Goal: Download file/media: Obtain a digital file from the website

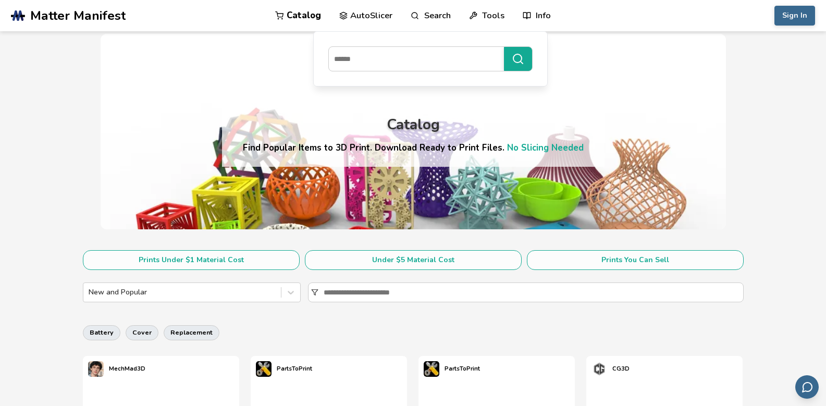
click at [308, 17] on link "Catalog" at bounding box center [298, 15] width 46 height 31
click at [306, 20] on link "Catalog" at bounding box center [298, 15] width 46 height 31
click at [198, 303] on section "Prints Under $1 Material Cost Under $5 Material Cost Prints You Can Sell New an…" at bounding box center [413, 279] width 661 height 59
click at [203, 298] on div at bounding box center [182, 292] width 187 height 10
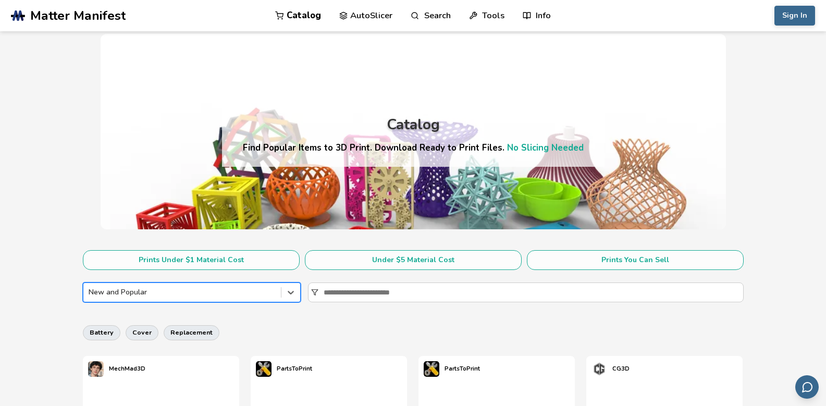
click at [203, 298] on div at bounding box center [182, 292] width 187 height 10
click at [371, 291] on input at bounding box center [533, 292] width 419 height 19
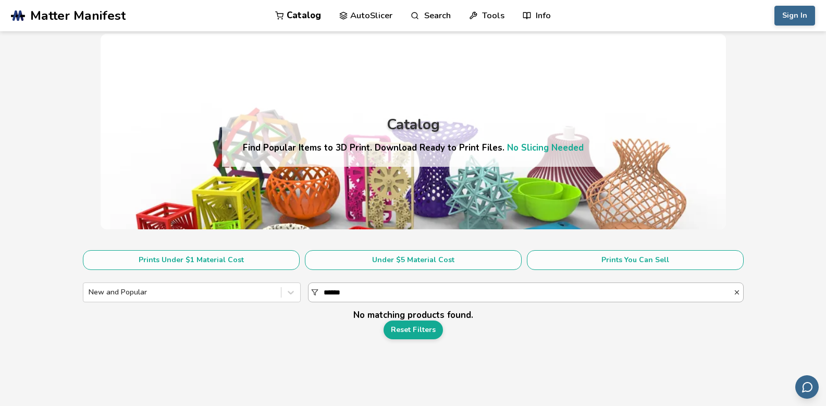
click at [352, 291] on input "******" at bounding box center [529, 292] width 410 height 19
type input "*****"
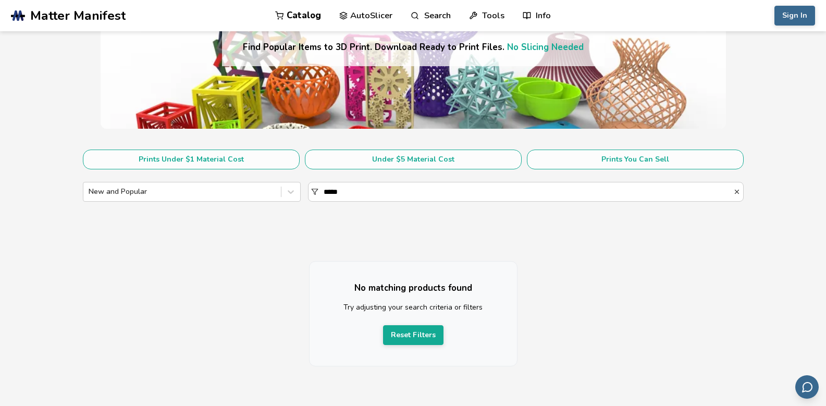
scroll to position [104, 0]
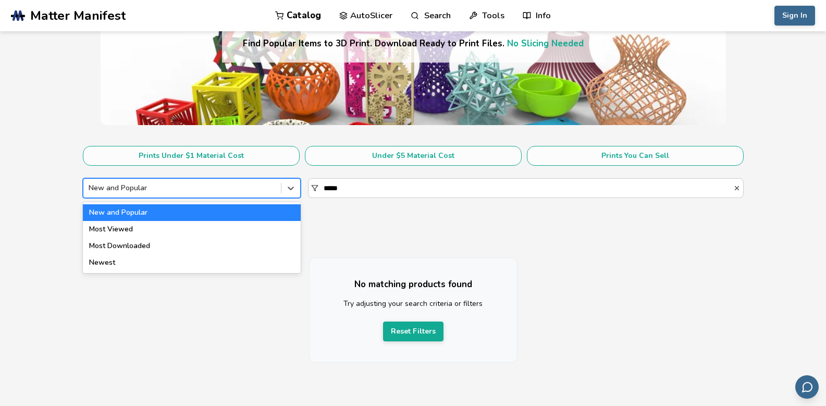
click at [213, 191] on div at bounding box center [182, 188] width 187 height 10
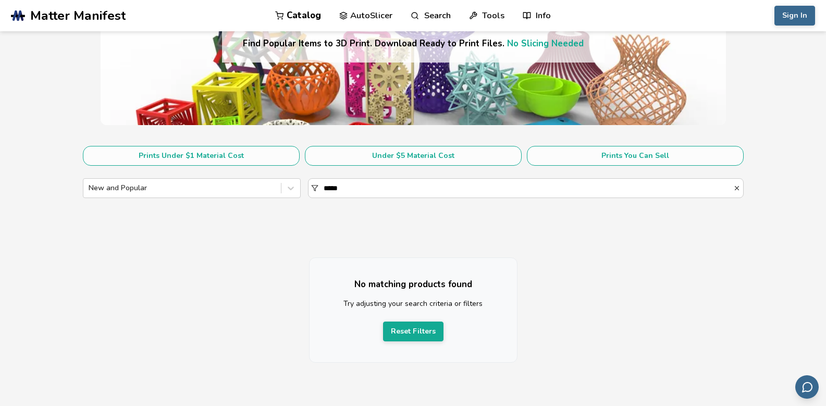
click at [449, 286] on p "No matching products found" at bounding box center [413, 284] width 166 height 11
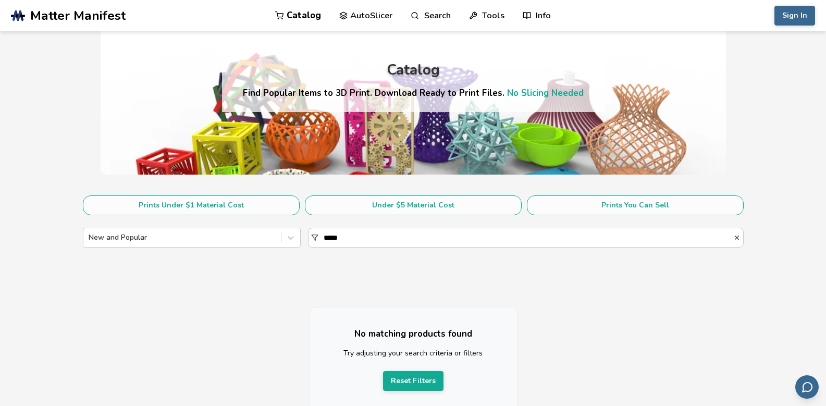
scroll to position [0, 0]
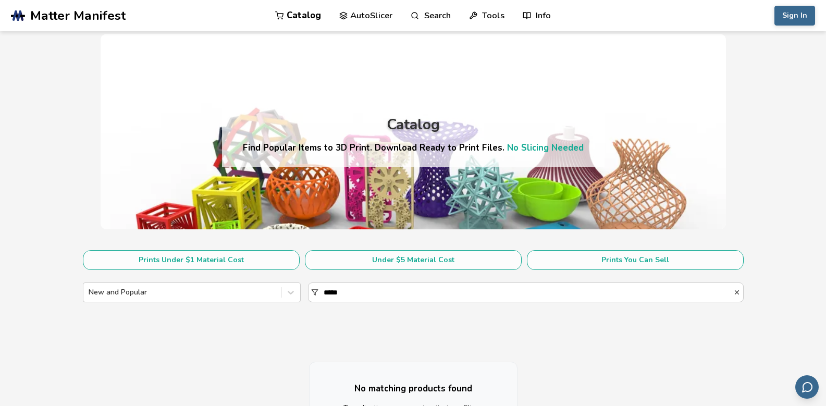
click at [312, 17] on link "Catalog" at bounding box center [298, 15] width 46 height 31
click at [56, 21] on span "Matter Manifest" at bounding box center [77, 15] width 95 height 15
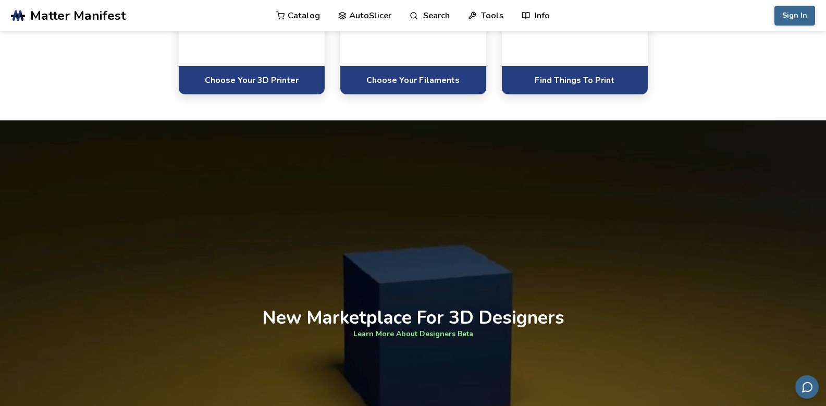
scroll to position [677, 0]
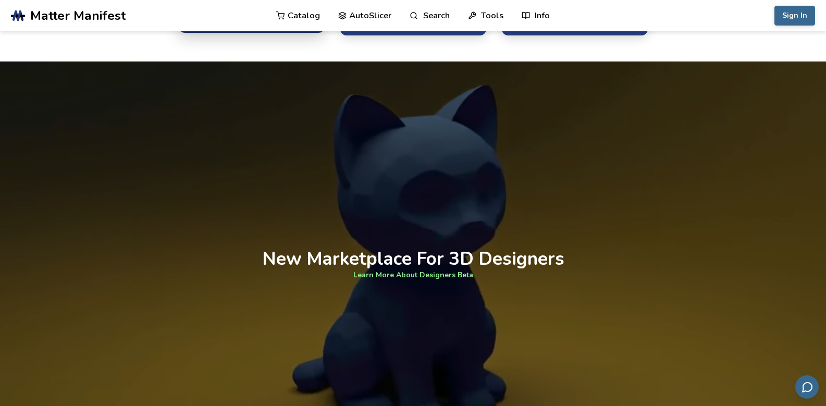
click at [231, 33] on link "Choose Your 3D Printer" at bounding box center [252, 18] width 146 height 29
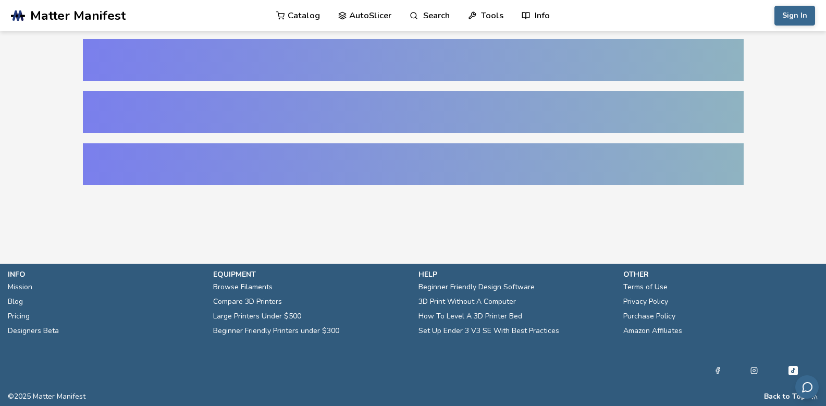
select select "**********"
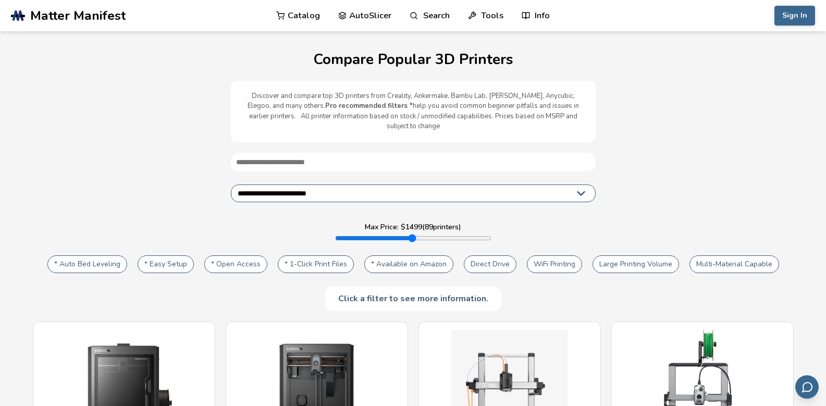
click at [310, 17] on link "Catalog" at bounding box center [298, 15] width 44 height 31
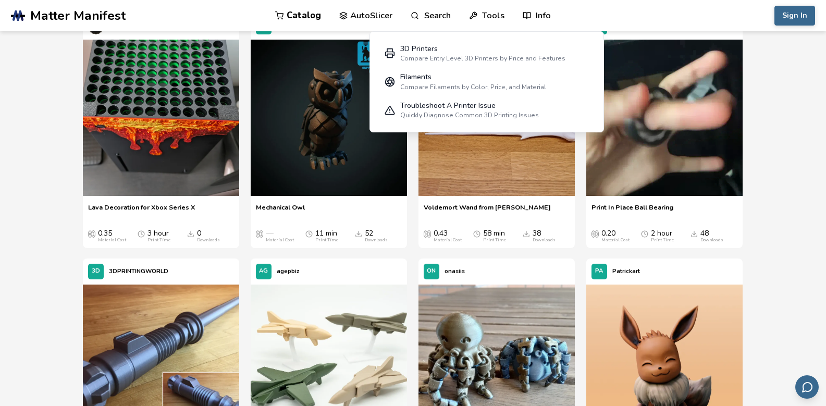
scroll to position [573, 0]
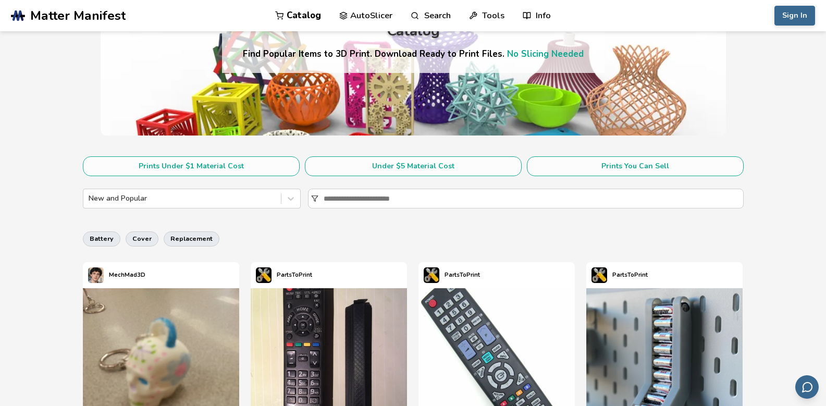
scroll to position [104, 0]
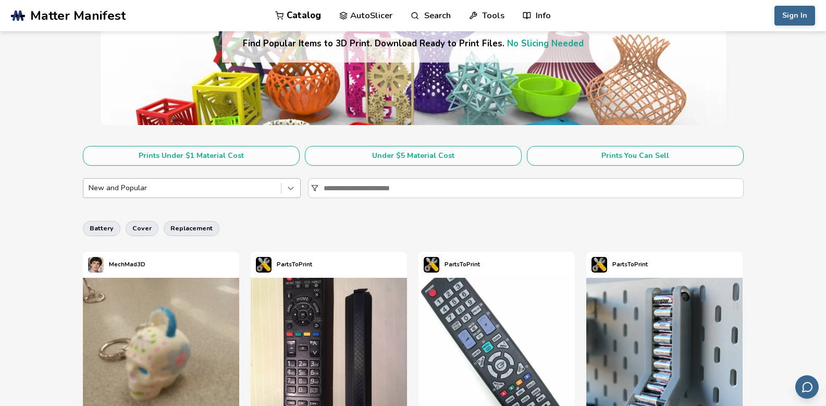
click at [289, 188] on icon at bounding box center [291, 189] width 6 height 4
click at [393, 216] on div "battery cover replacement" at bounding box center [413, 228] width 661 height 25
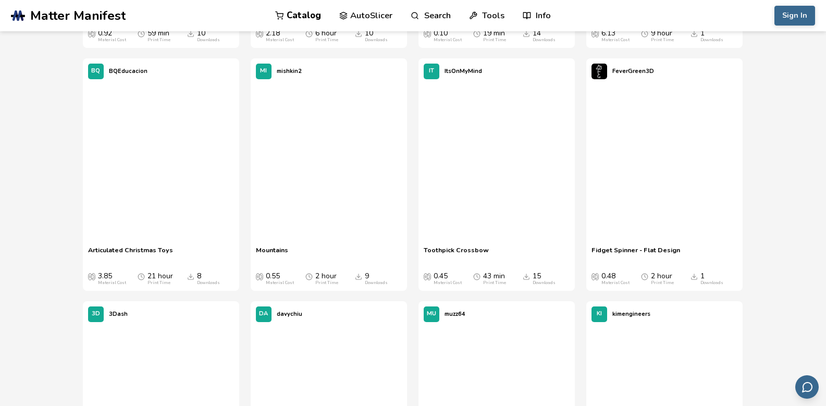
scroll to position [15423, 0]
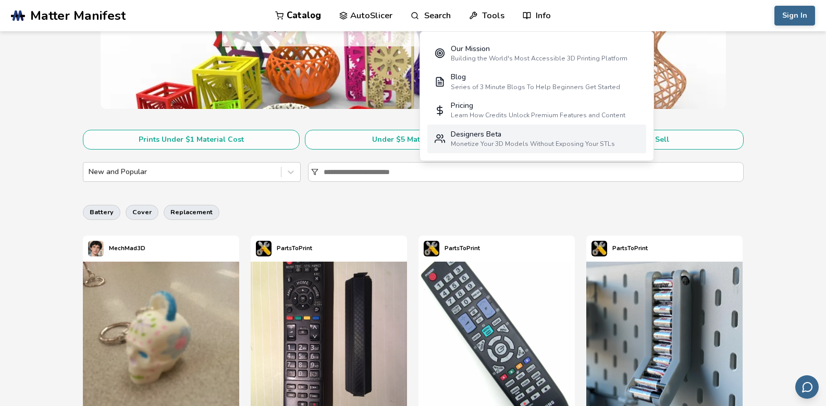
scroll to position [0, 0]
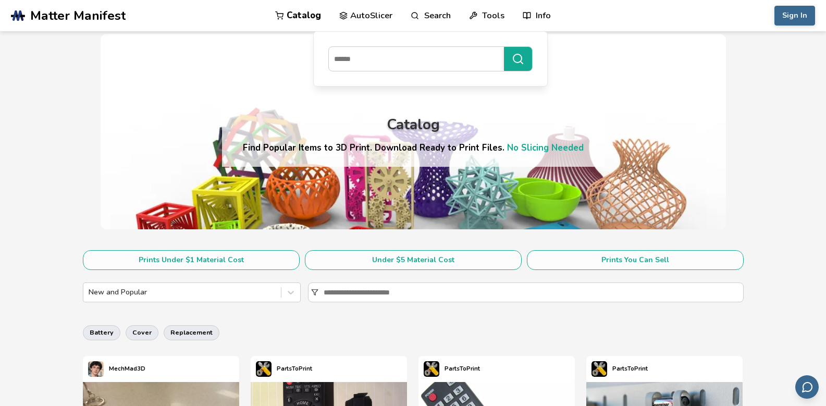
click at [432, 16] on link "Search" at bounding box center [431, 15] width 40 height 31
click at [422, 66] on input at bounding box center [414, 58] width 170 height 19
type input "*****"
click at [504, 47] on button "*****" at bounding box center [518, 59] width 28 height 24
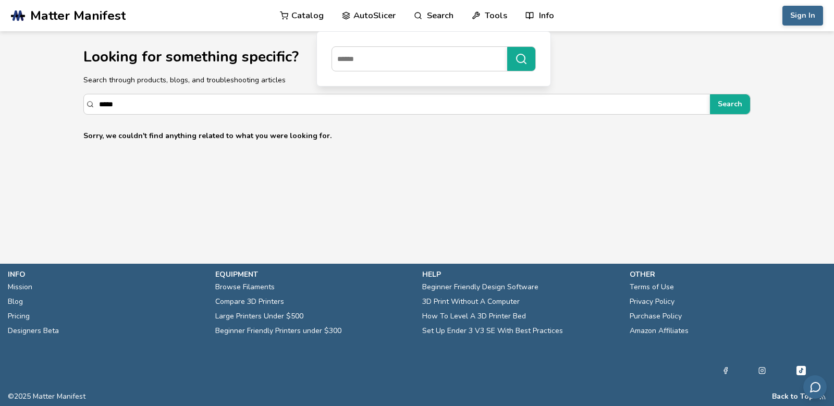
click at [376, 19] on link "AutoSlicer" at bounding box center [369, 15] width 54 height 31
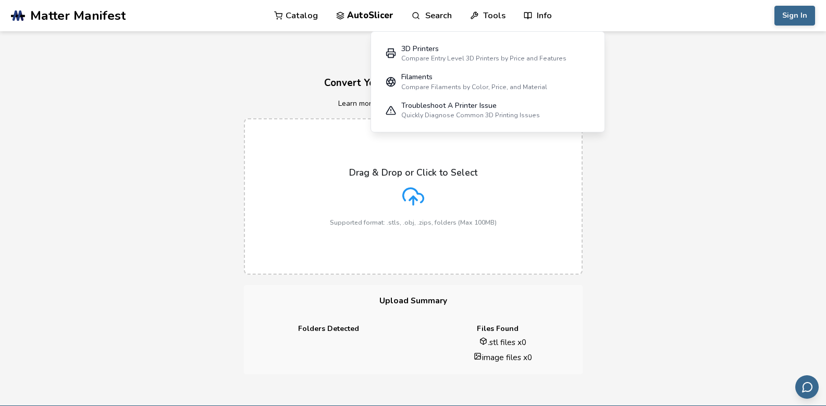
click at [493, 13] on link "Tools" at bounding box center [487, 15] width 35 height 31
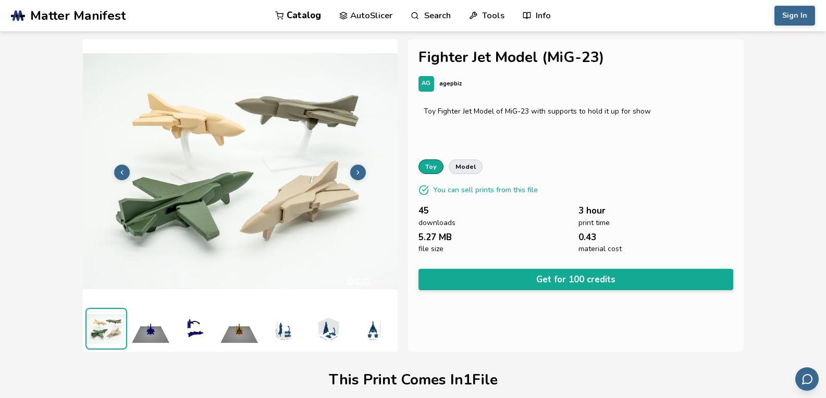
click at [434, 169] on link "toy" at bounding box center [430, 166] width 25 height 15
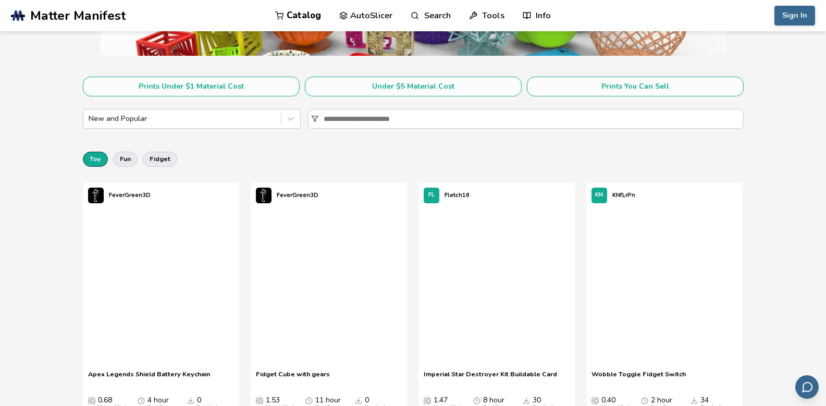
scroll to position [261, 0]
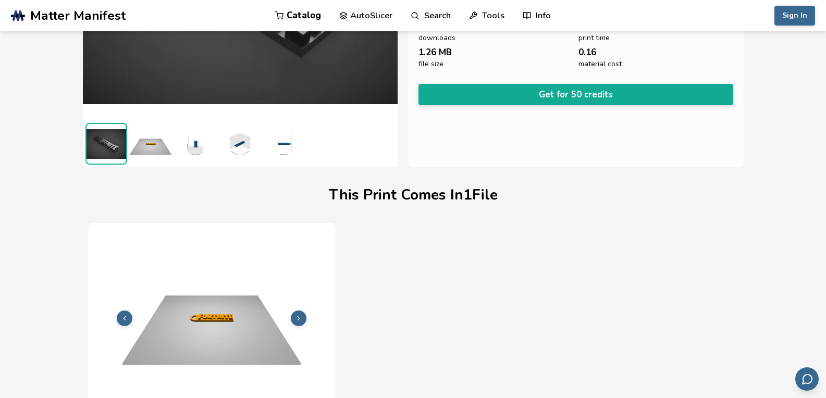
scroll to position [216, 0]
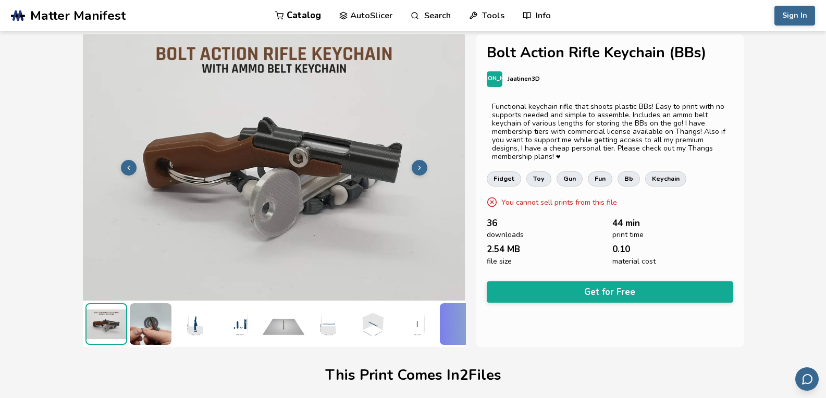
scroll to position [0, 4]
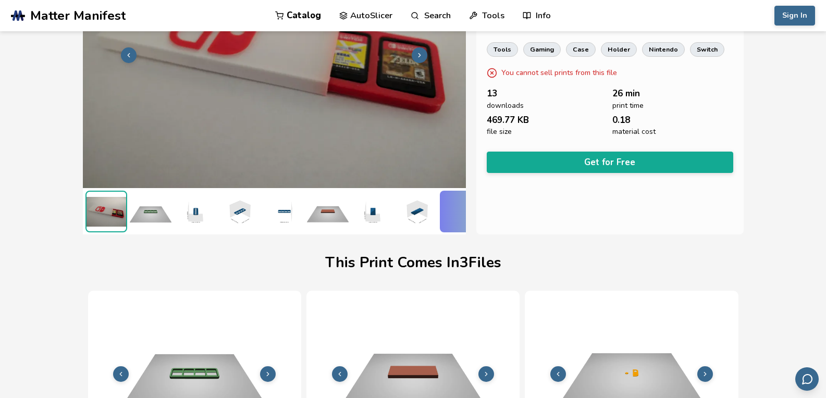
scroll to position [7, 4]
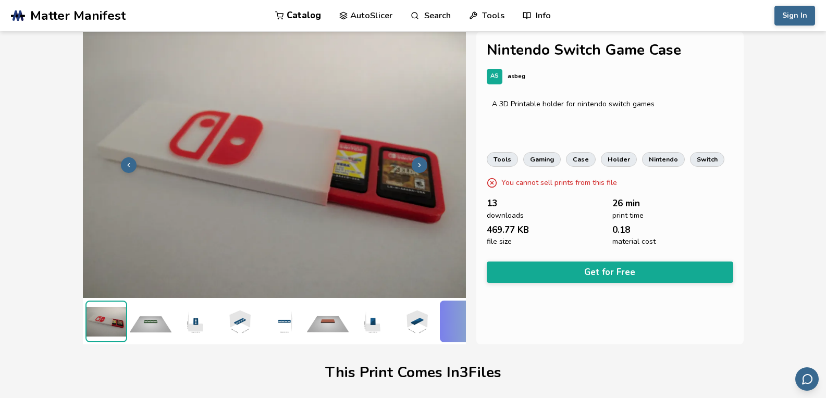
click at [151, 319] on img at bounding box center [151, 322] width 42 height 42
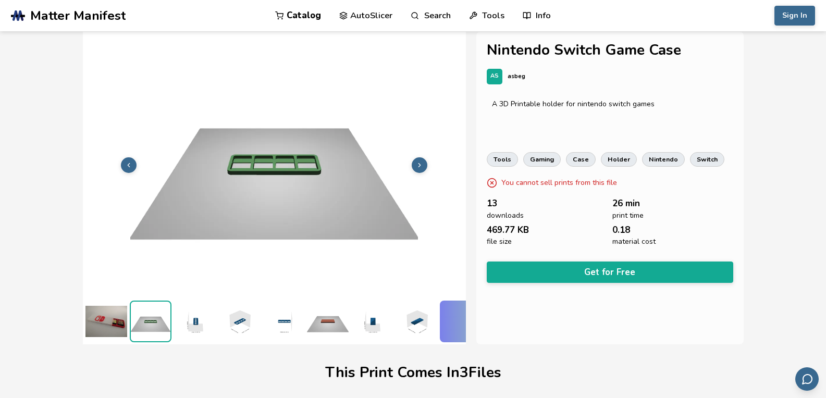
scroll to position [7, 0]
click at [197, 318] on img at bounding box center [195, 322] width 42 height 42
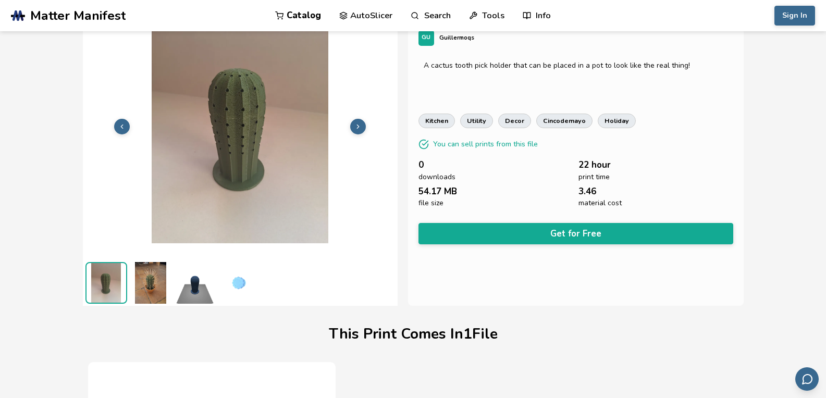
scroll to position [7, 0]
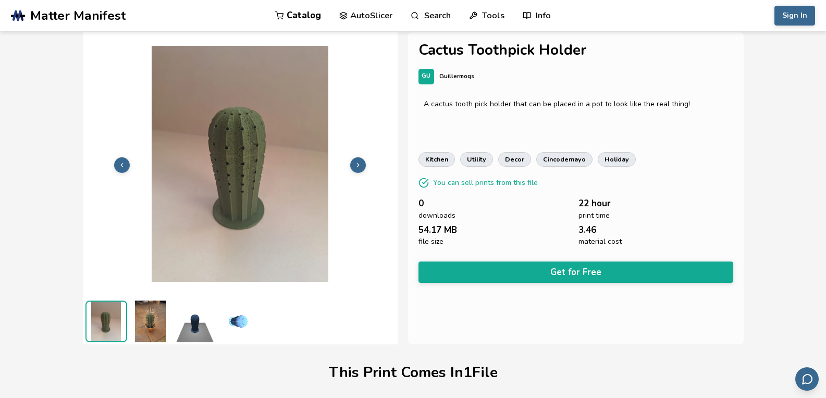
click at [356, 164] on icon at bounding box center [357, 165] width 7 height 7
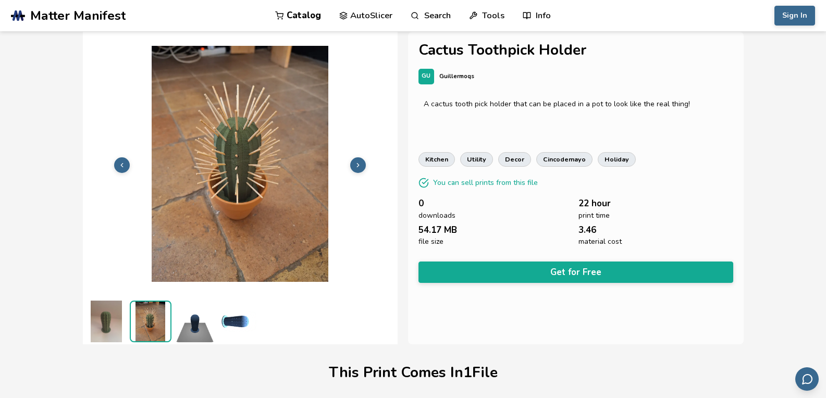
click at [356, 164] on icon at bounding box center [357, 165] width 7 height 7
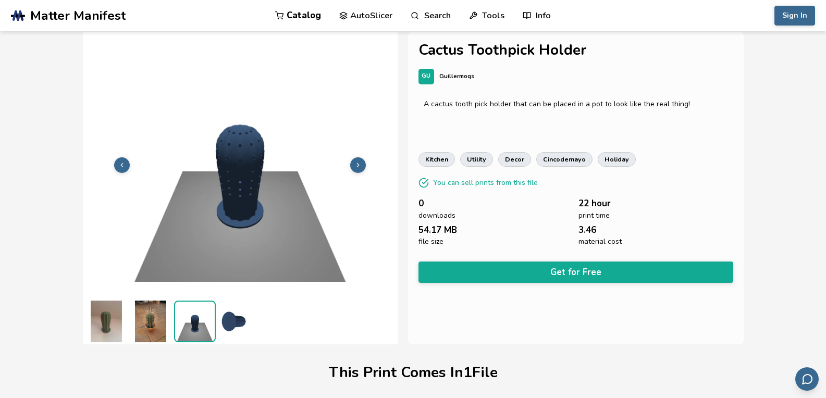
click at [356, 164] on icon at bounding box center [357, 165] width 7 height 7
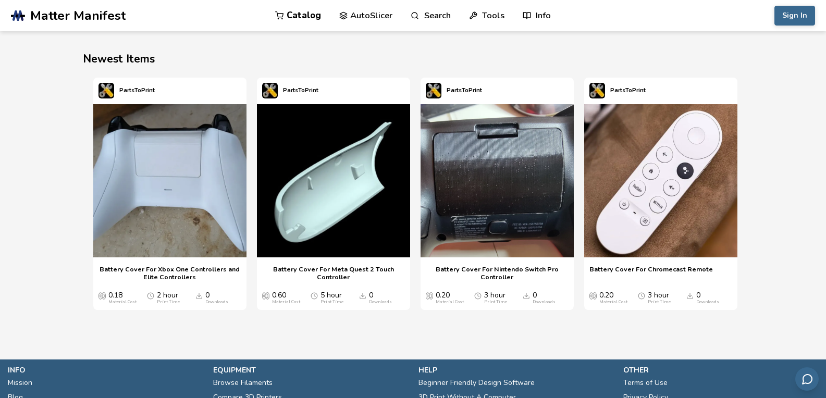
scroll to position [1327, 0]
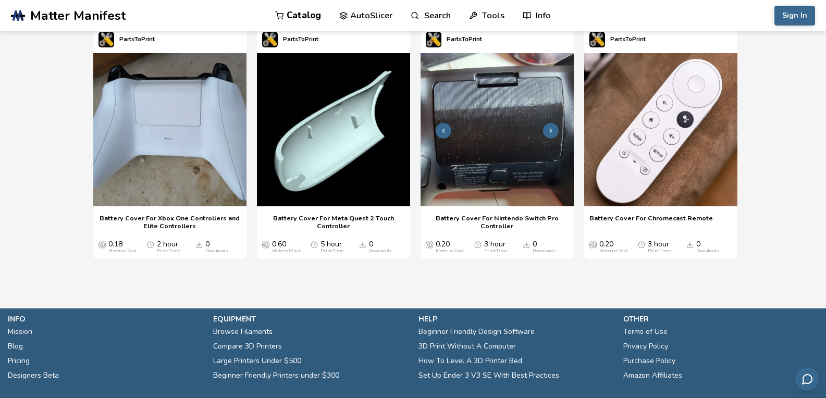
scroll to position [1311, 4]
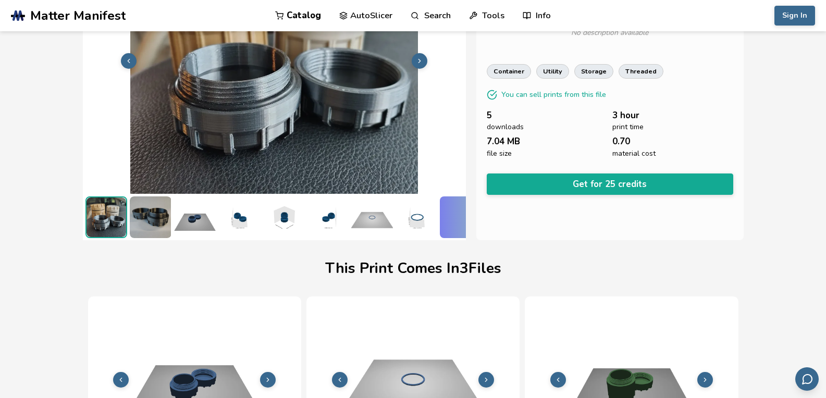
scroll to position [7, 4]
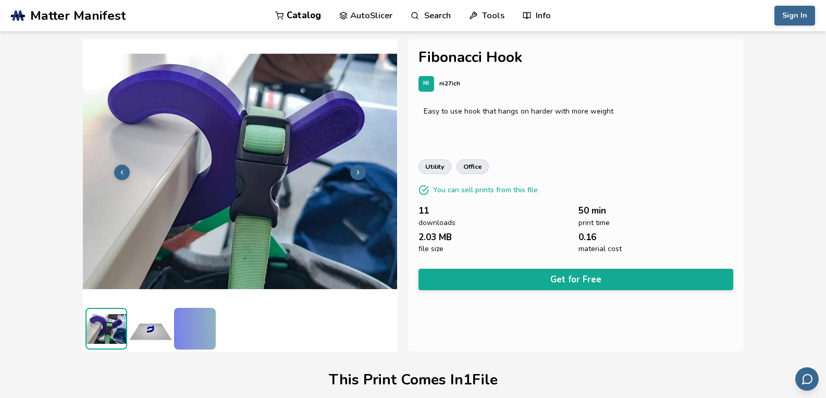
click at [155, 330] on img at bounding box center [151, 329] width 42 height 42
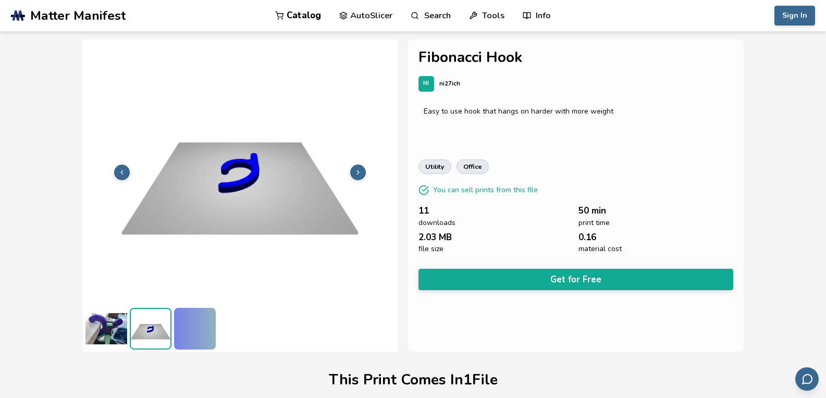
click at [179, 331] on div at bounding box center [195, 329] width 42 height 42
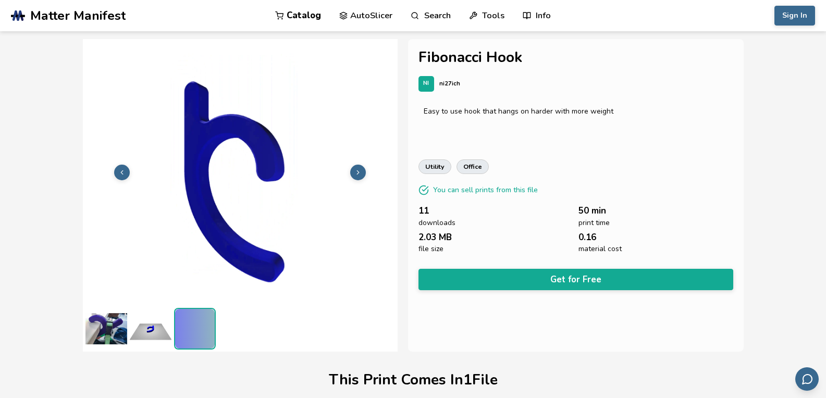
click at [187, 333] on div at bounding box center [195, 330] width 40 height 42
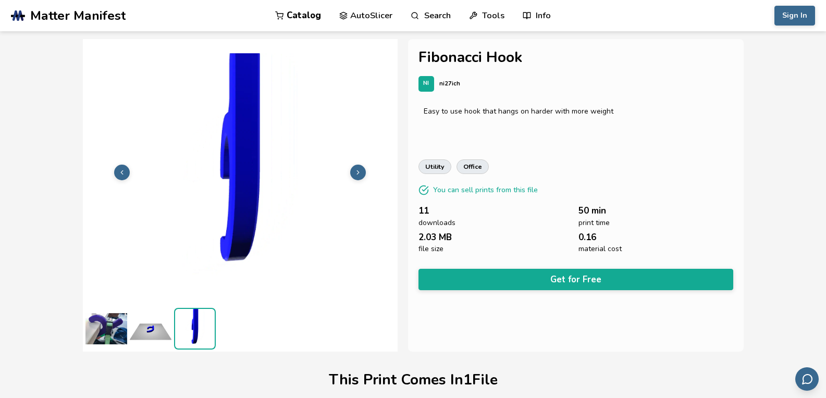
click at [108, 334] on img at bounding box center [106, 329] width 42 height 42
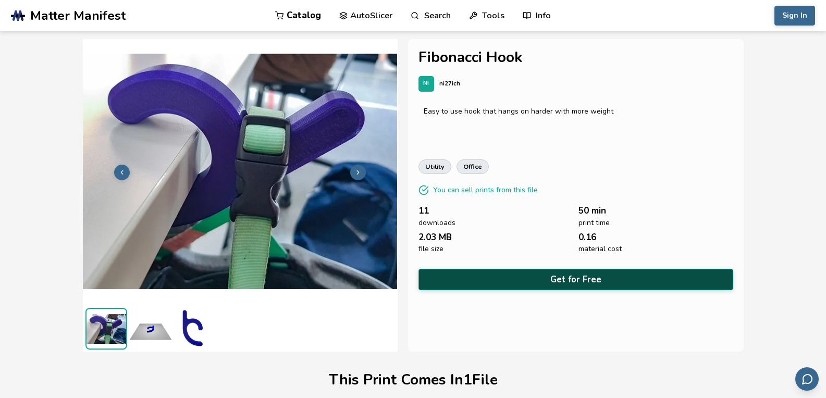
click at [591, 277] on button "Get for Free" at bounding box center [575, 279] width 315 height 21
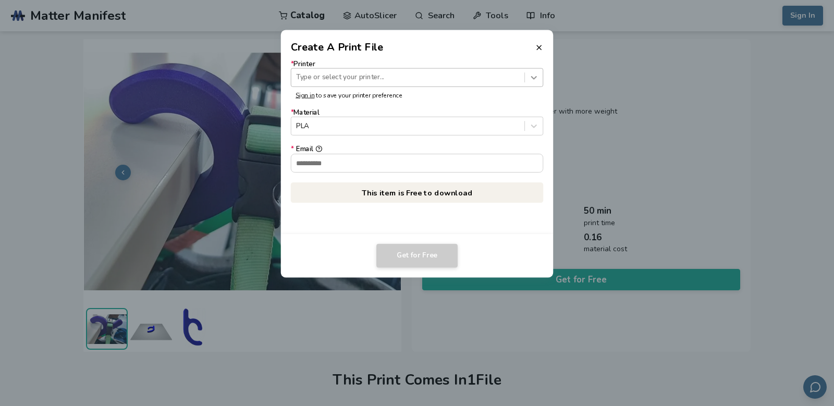
click at [534, 77] on icon at bounding box center [534, 77] width 10 height 10
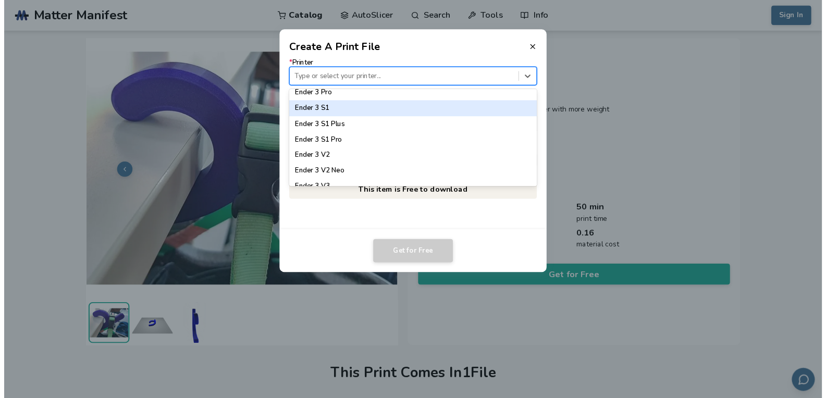
scroll to position [677, 0]
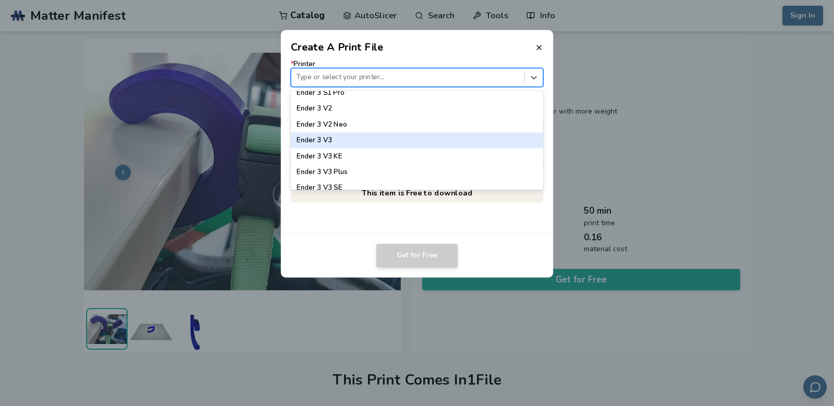
click at [419, 140] on div "Ender 3 V3" at bounding box center [417, 140] width 253 height 16
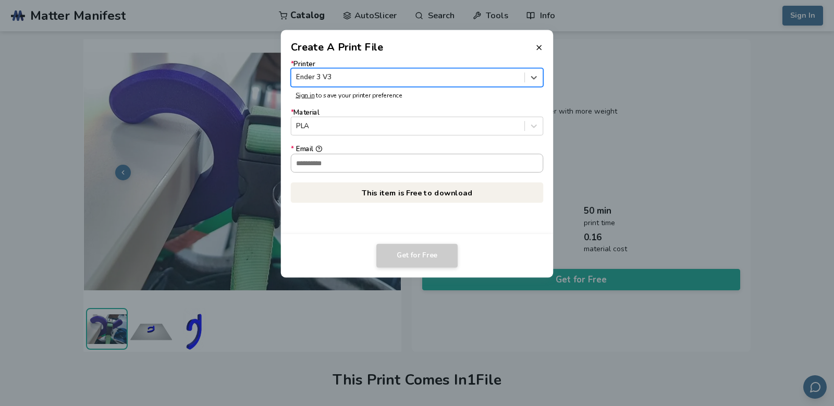
click at [407, 170] on input "* Email" at bounding box center [417, 163] width 252 height 18
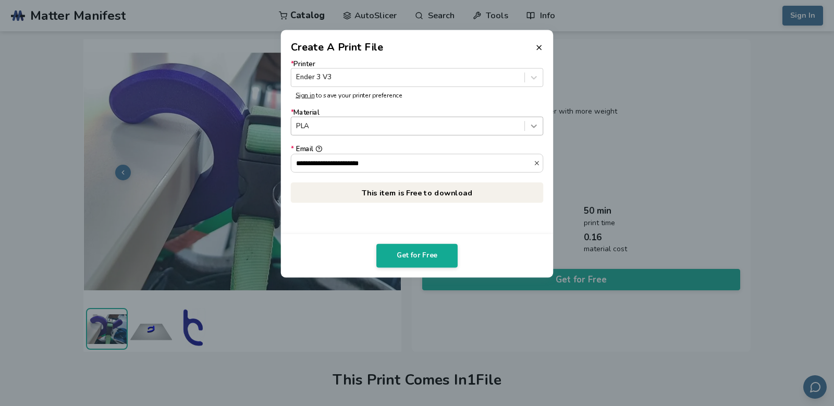
type input "**********"
click at [530, 129] on icon at bounding box center [534, 126] width 10 height 10
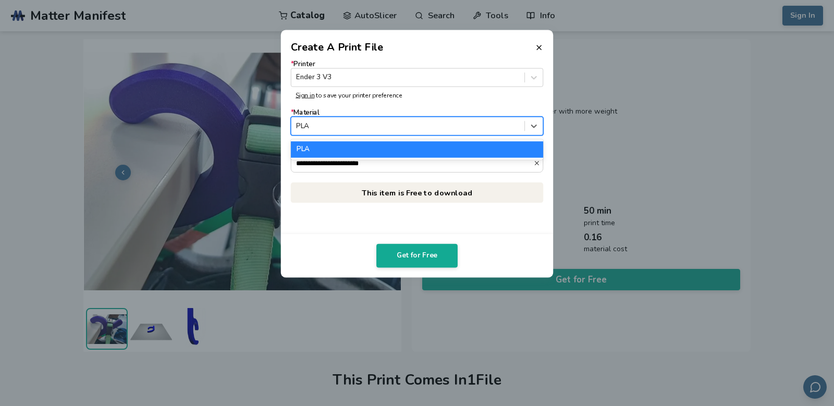
click at [340, 128] on div at bounding box center [407, 126] width 223 height 10
click at [340, 125] on div at bounding box center [407, 126] width 223 height 10
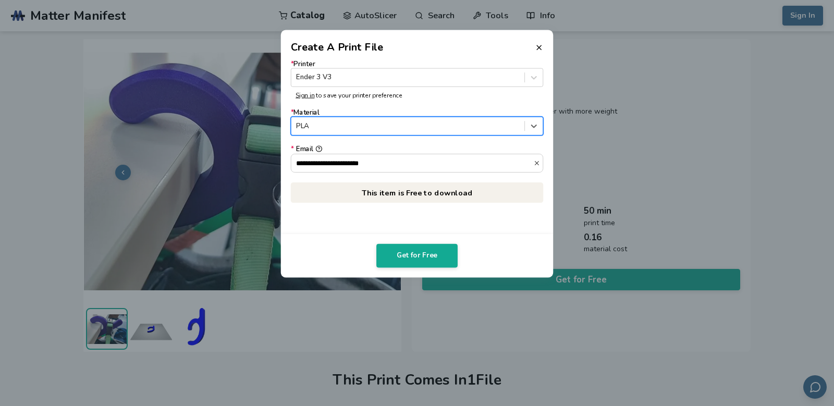
click at [340, 125] on div at bounding box center [407, 126] width 223 height 10
click at [405, 262] on button "Get for Free" at bounding box center [416, 256] width 81 height 24
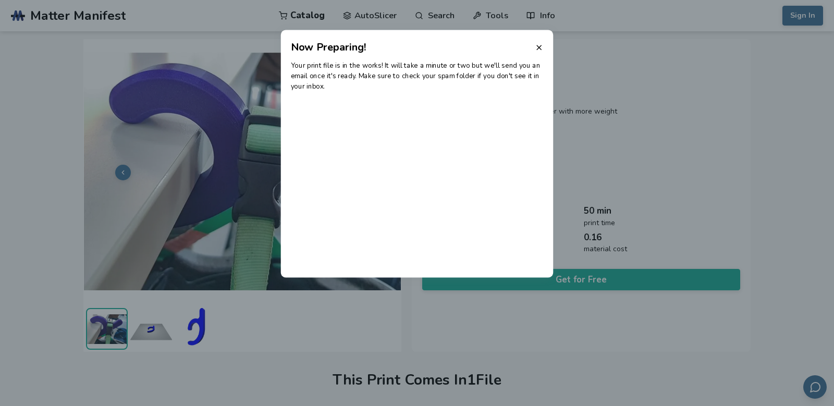
drag, startPoint x: 537, startPoint y: 51, endPoint x: 548, endPoint y: 58, distance: 13.4
click at [537, 51] on icon at bounding box center [539, 47] width 8 height 8
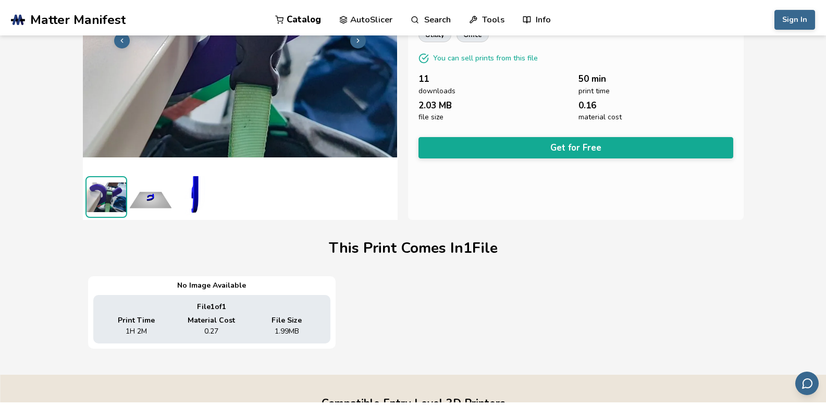
scroll to position [0, 0]
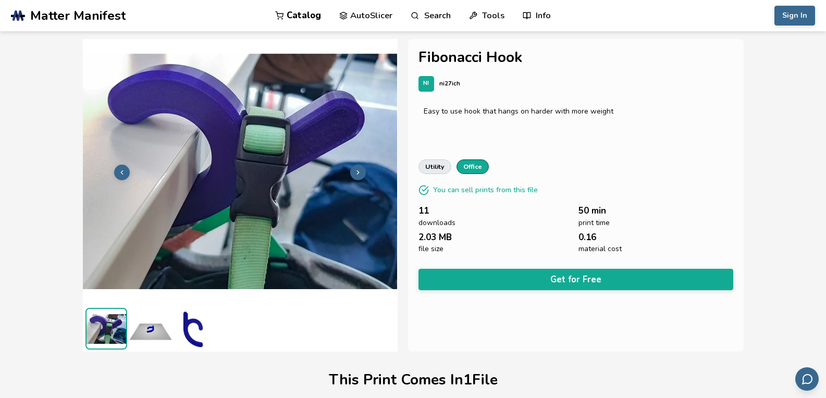
click at [477, 169] on link "office" at bounding box center [472, 166] width 32 height 15
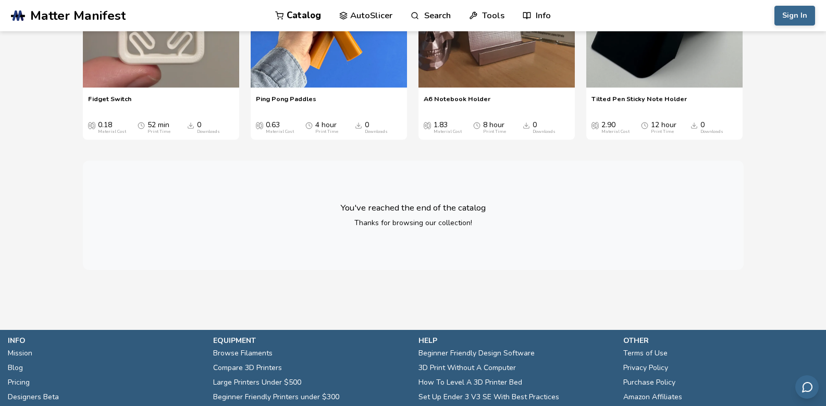
scroll to position [1667, 0]
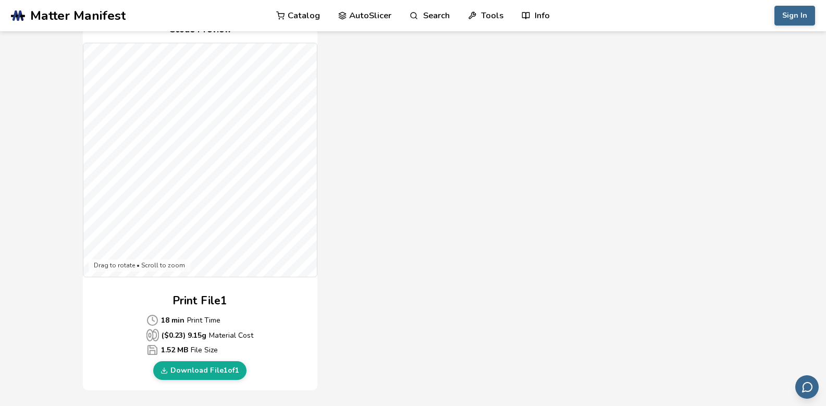
scroll to position [313, 0]
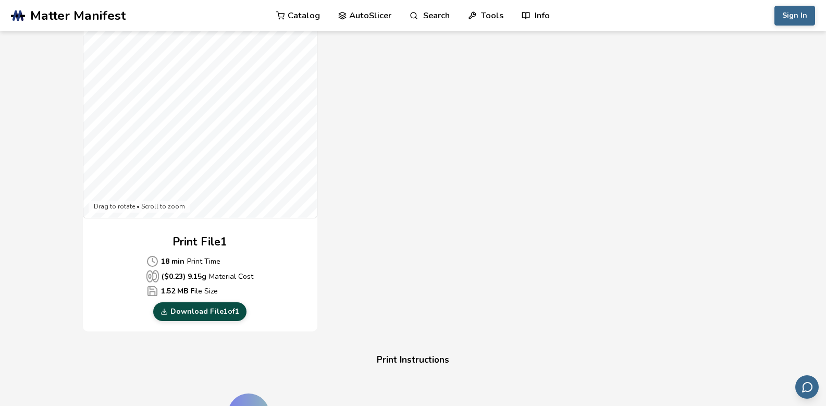
click at [225, 310] on link "Download File 1 of 1" at bounding box center [199, 311] width 93 height 19
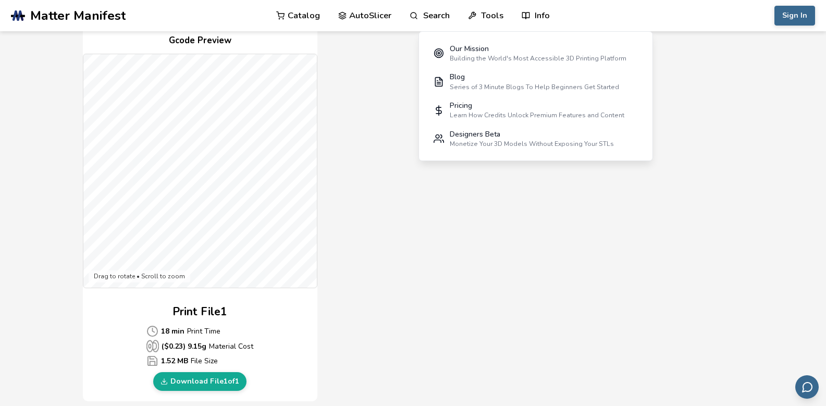
scroll to position [104, 0]
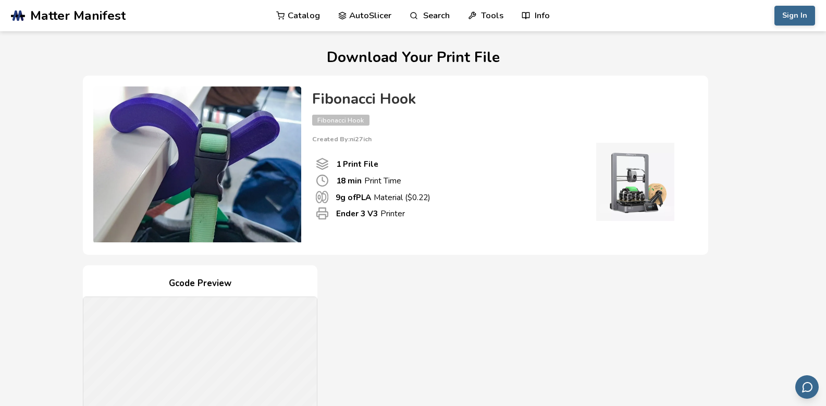
click at [83, 17] on span "Matter Manifest" at bounding box center [77, 15] width 95 height 15
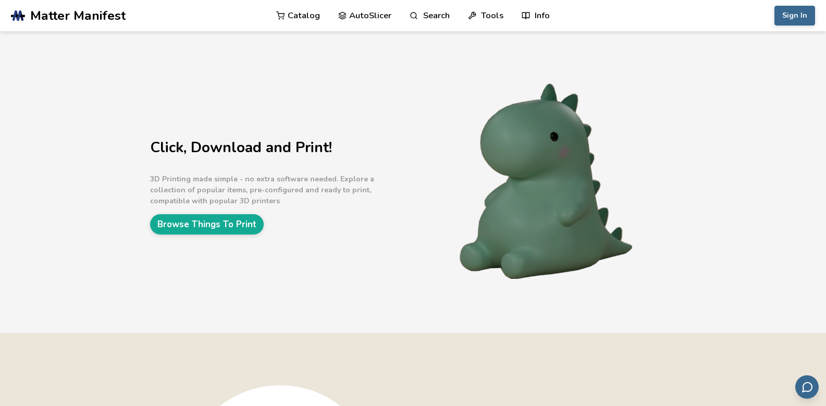
click at [353, 19] on link "AutoSlicer" at bounding box center [365, 15] width 54 height 31
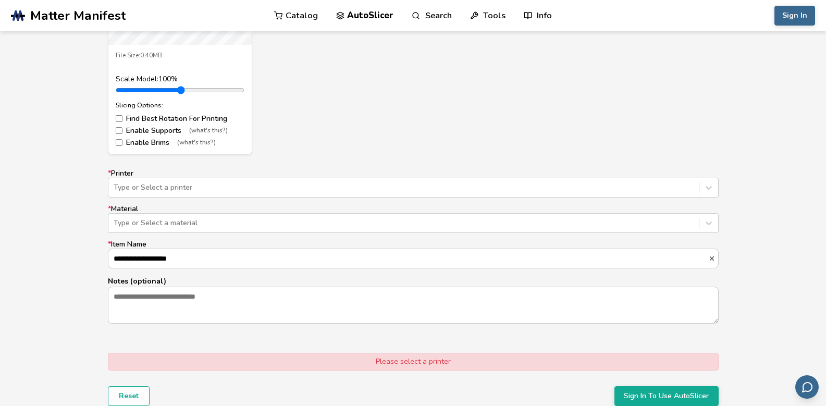
scroll to position [573, 0]
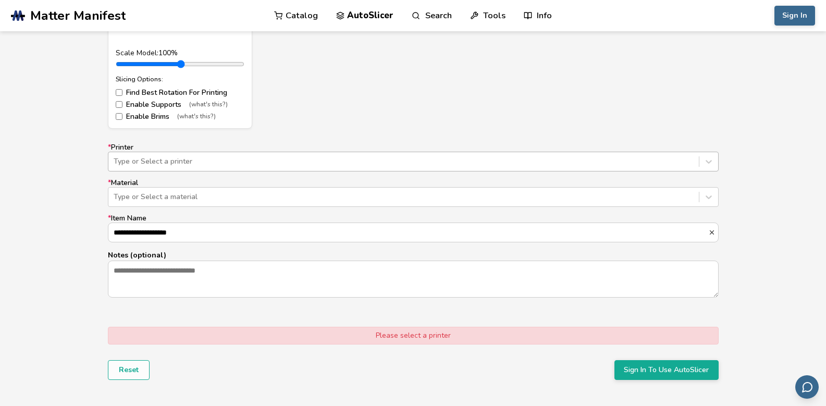
click at [162, 164] on div at bounding box center [404, 161] width 580 height 10
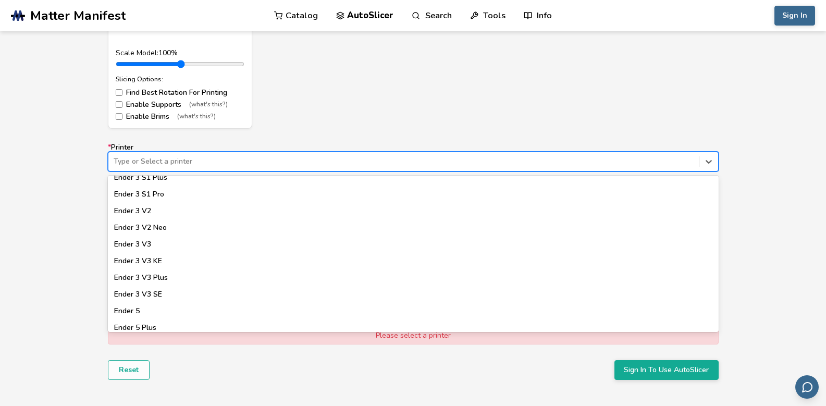
scroll to position [677, 0]
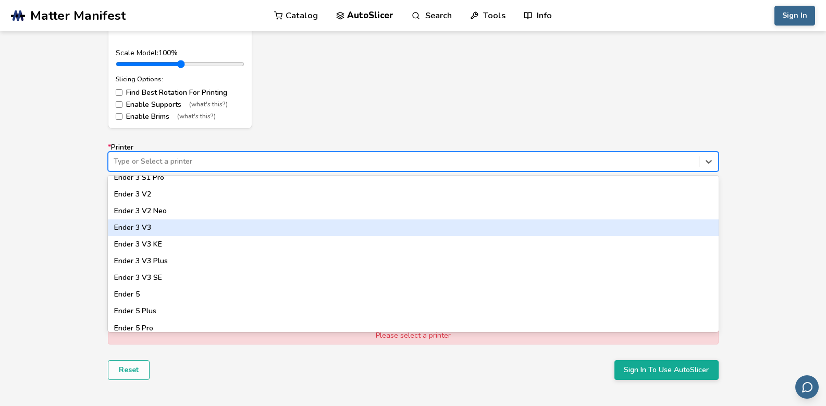
click at [163, 231] on div "Ender 3 V3" at bounding box center [413, 227] width 611 height 17
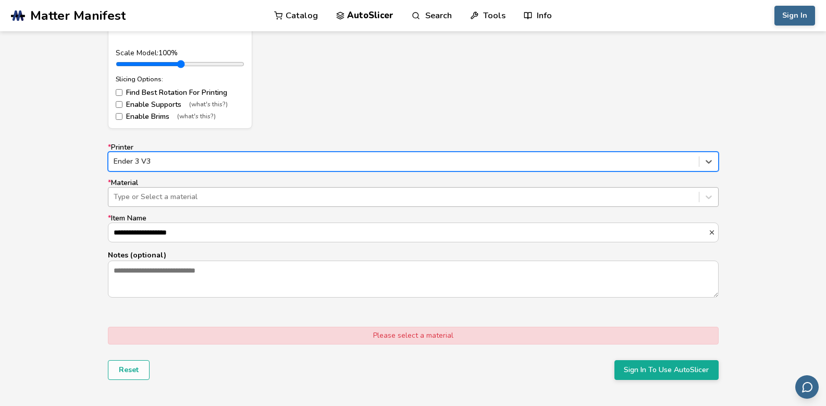
click at [142, 198] on div at bounding box center [404, 197] width 580 height 10
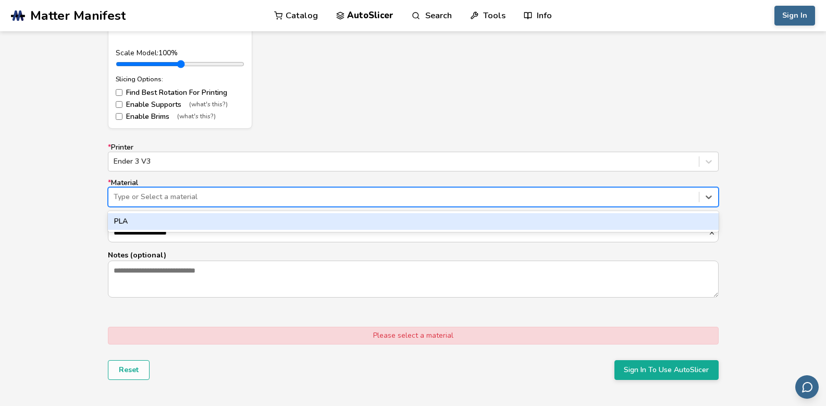
click at [133, 218] on div "PLA" at bounding box center [413, 221] width 611 height 17
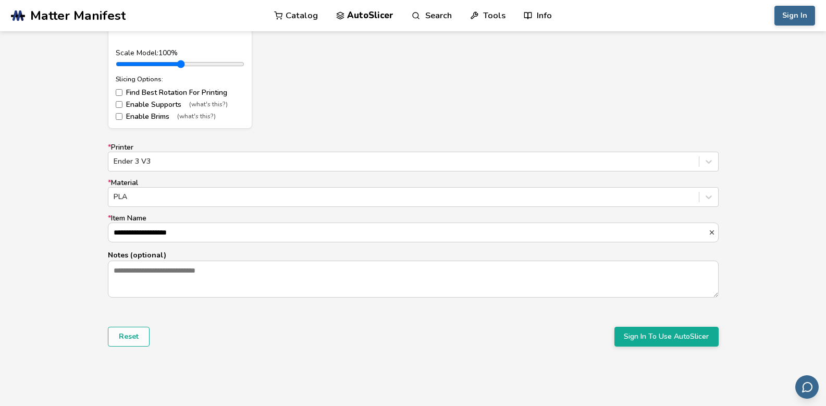
click at [77, 218] on div "**********" at bounding box center [413, 94] width 826 height 586
click at [664, 341] on button "Sign In To Use AutoSlicer" at bounding box center [666, 337] width 104 height 20
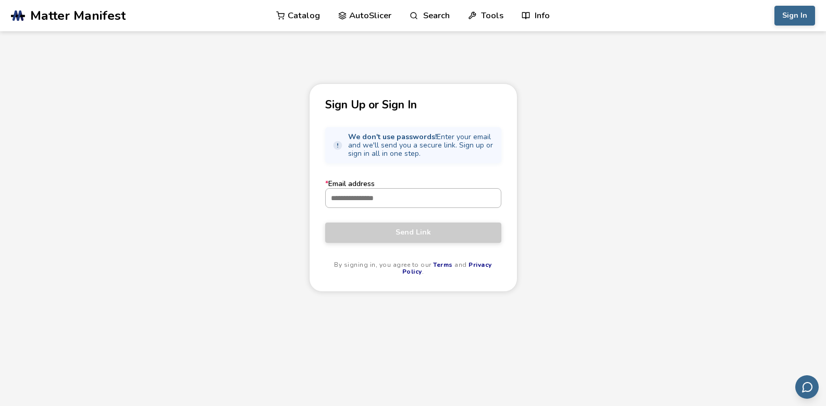
click at [420, 195] on input "* Email address" at bounding box center [413, 198] width 175 height 19
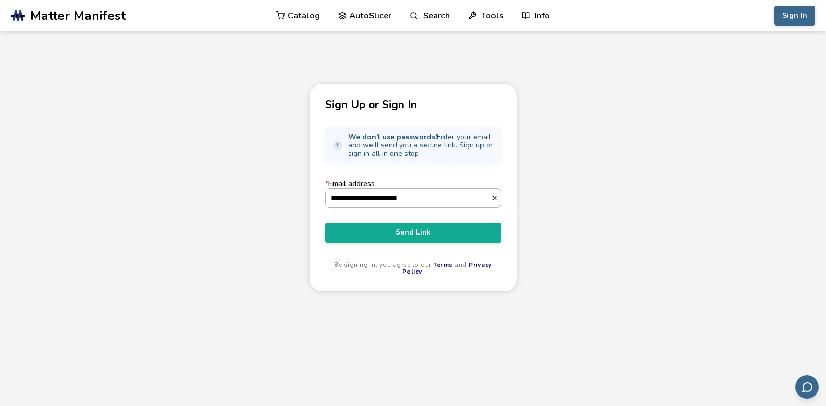
type input "**********"
click at [325, 222] on button "Send Link" at bounding box center [413, 232] width 176 height 20
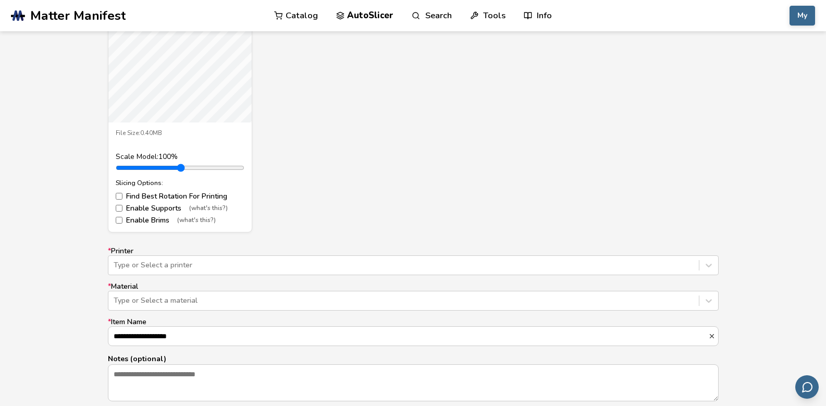
scroll to position [522, 0]
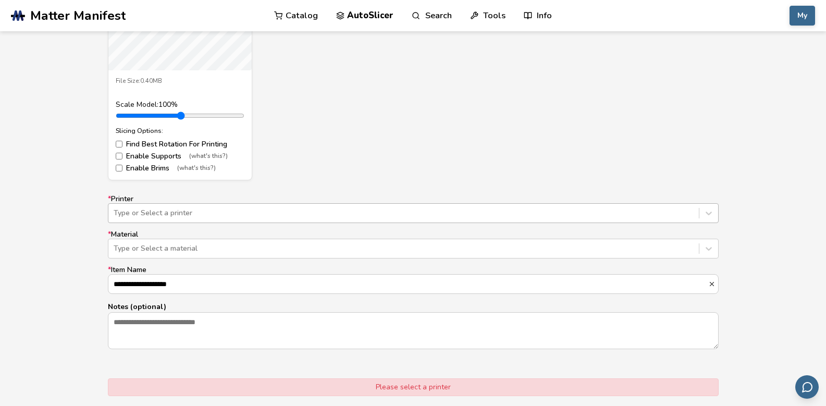
click at [131, 213] on div at bounding box center [404, 213] width 580 height 10
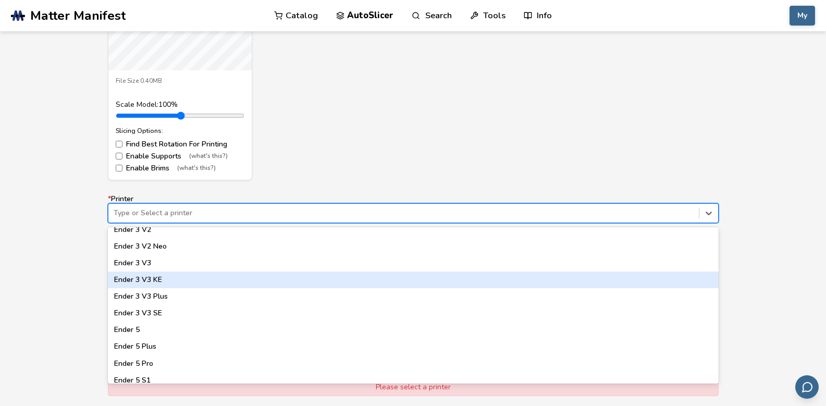
scroll to position [677, 0]
click at [150, 278] on div "Ender 3 V3" at bounding box center [413, 279] width 611 height 17
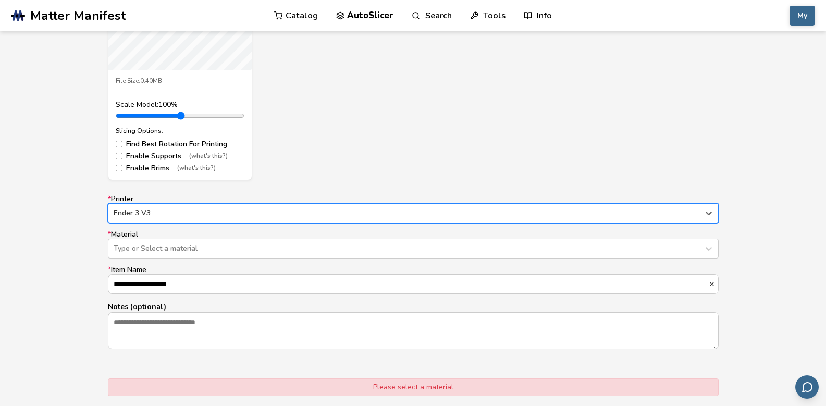
scroll to position [574, 0]
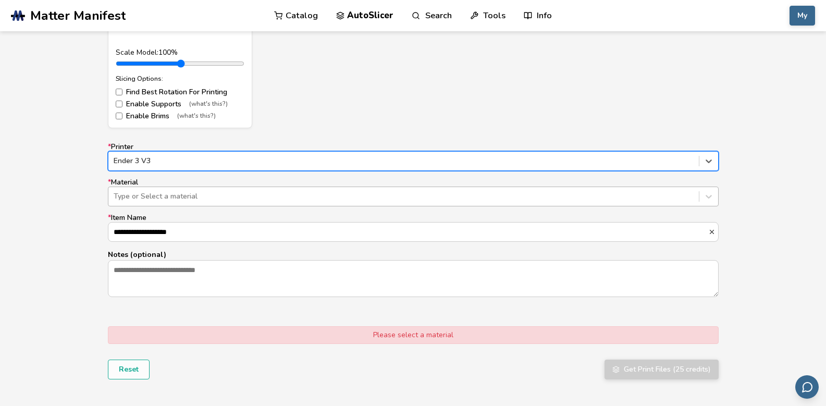
click at [140, 197] on div at bounding box center [404, 196] width 580 height 10
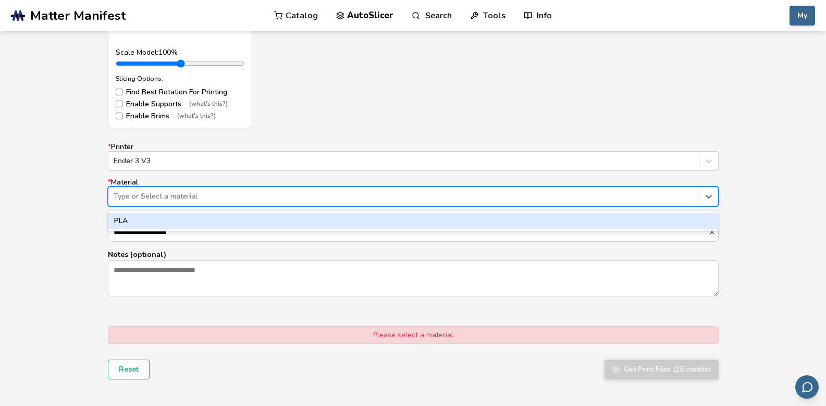
click at [142, 225] on div "PLA" at bounding box center [413, 221] width 611 height 17
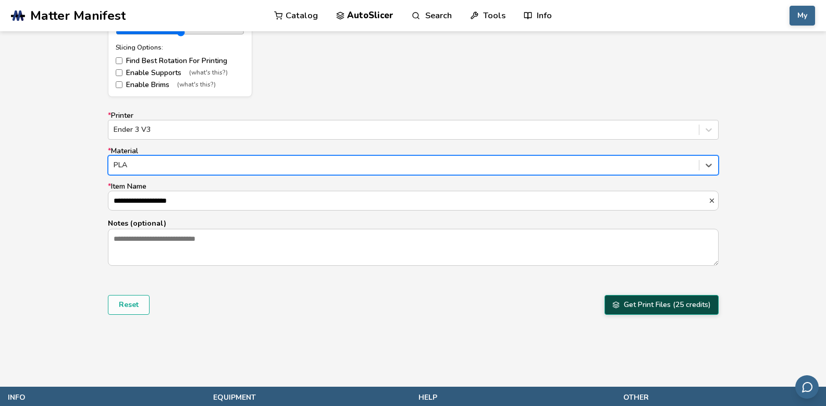
scroll to position [624, 0]
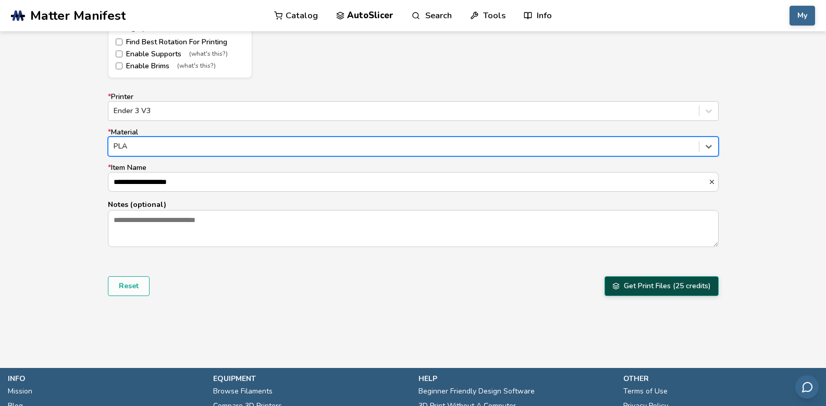
click at [676, 290] on button "Get Print Files (25 credits)" at bounding box center [661, 286] width 114 height 20
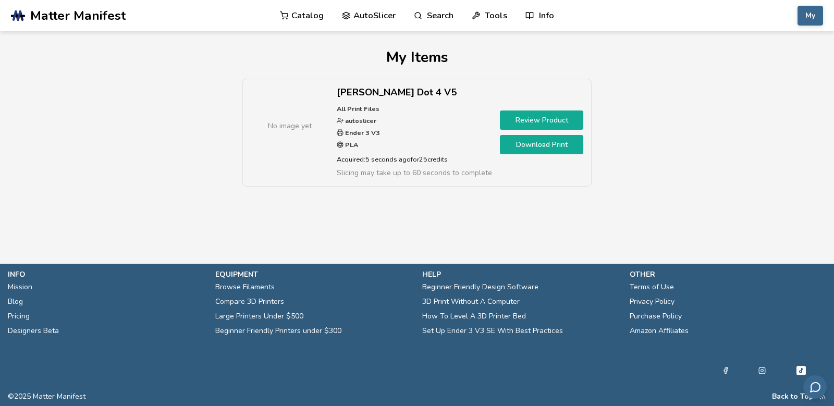
click at [542, 142] on link "Download Print" at bounding box center [541, 144] width 83 height 19
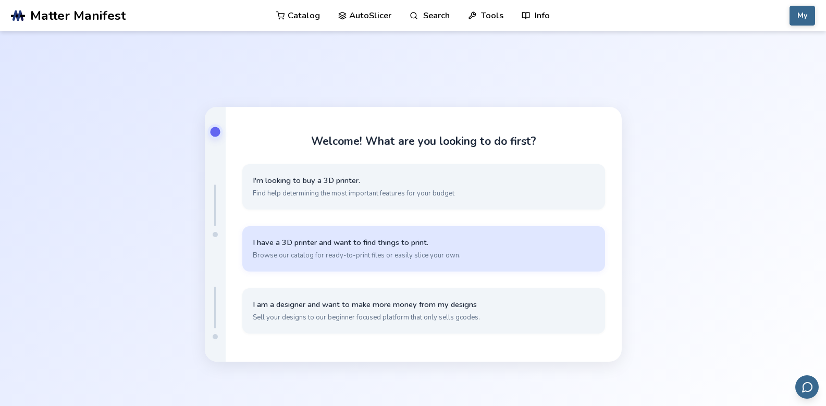
click at [444, 252] on span "Browse our catalog for ready-to-print files or easily slice your own." at bounding box center [424, 255] width 342 height 9
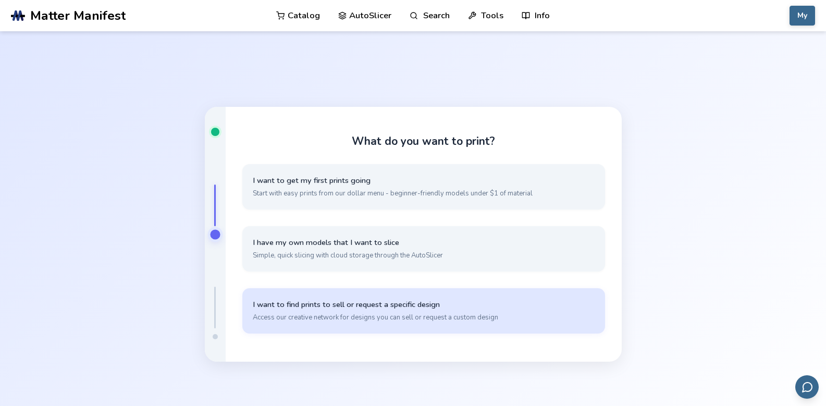
click at [398, 312] on button "I want to find prints to sell or request a specific design Access our creative …" at bounding box center [423, 310] width 363 height 45
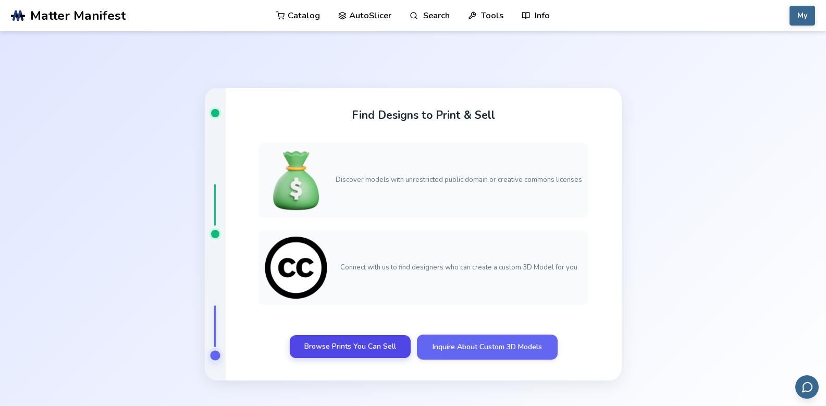
click at [352, 356] on link "Browse Prints You Can Sell" at bounding box center [350, 346] width 121 height 23
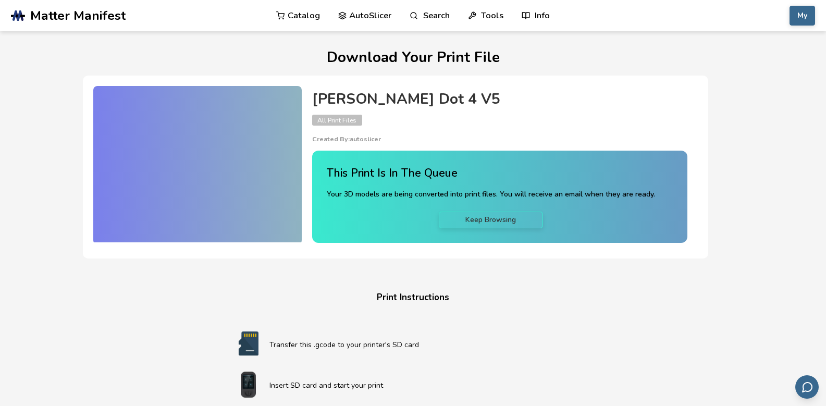
click at [331, 121] on span "All Print Files" at bounding box center [337, 120] width 50 height 11
click at [326, 135] on p "Created By: autoslicer" at bounding box center [499, 138] width 375 height 7
click at [402, 49] on h1 "Download Your Print File" at bounding box center [413, 57] width 661 height 16
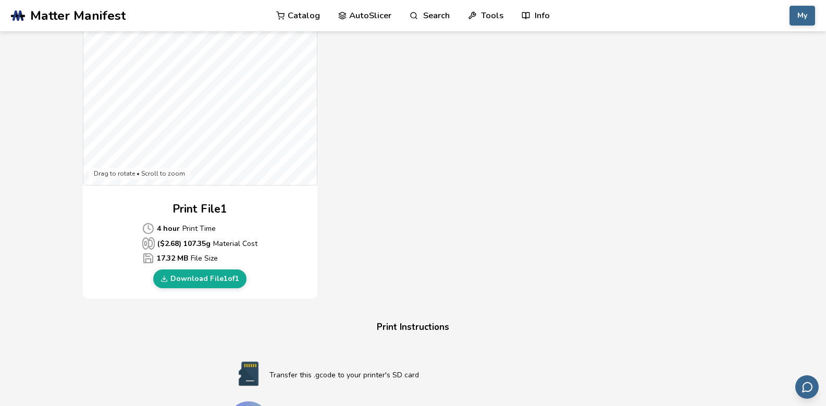
scroll to position [365, 0]
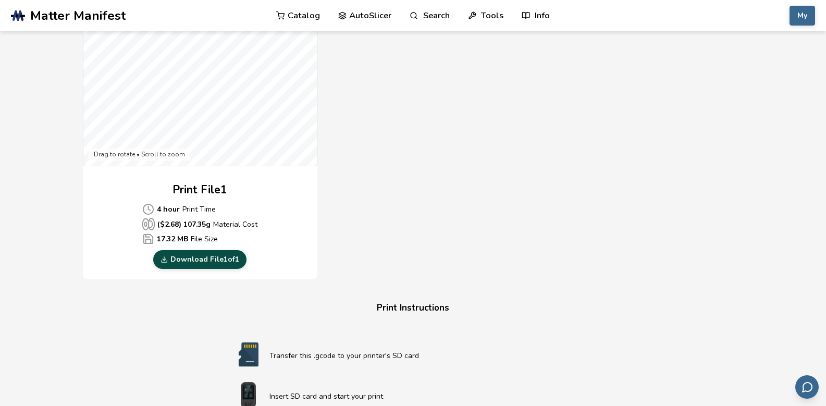
click at [210, 257] on link "Download File 1 of 1" at bounding box center [199, 259] width 93 height 19
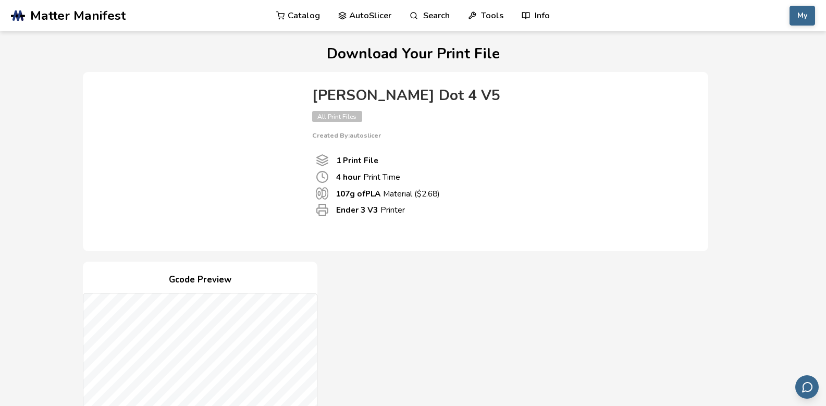
scroll to position [0, 0]
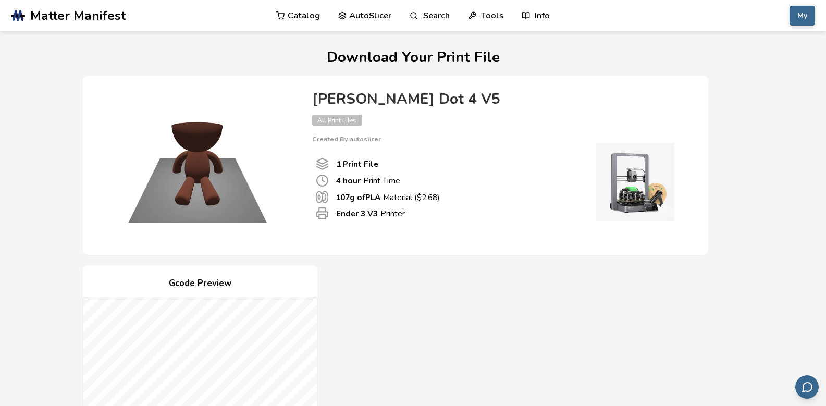
click at [365, 17] on link "AutoSlicer" at bounding box center [365, 15] width 54 height 31
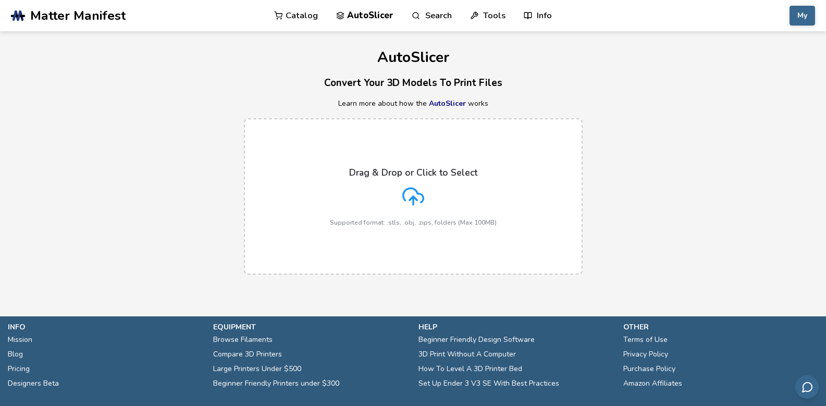
click at [672, 145] on div "Drag & Drop or Click to Select Supported format: .stls, .obj, .zips, folders (M…" at bounding box center [413, 196] width 826 height 177
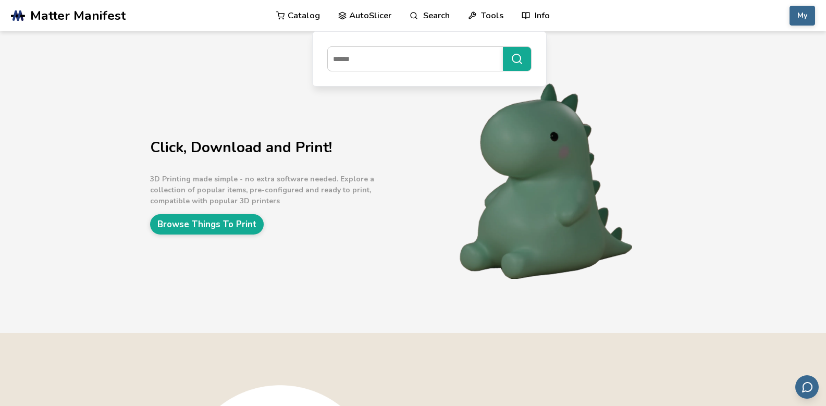
click at [367, 14] on link "AutoSlicer" at bounding box center [365, 15] width 54 height 31
